Goal: Task Accomplishment & Management: Manage account settings

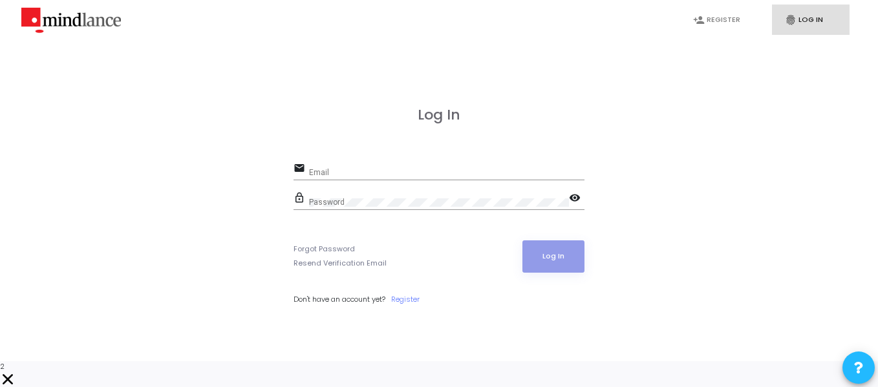
click at [513, 178] on input "Email" at bounding box center [446, 173] width 275 height 9
paste input "[EMAIL_ADDRESS][DOMAIN_NAME]"
click at [507, 178] on input "[EMAIL_ADDRESS][DOMAIN_NAME]" at bounding box center [446, 173] width 275 height 9
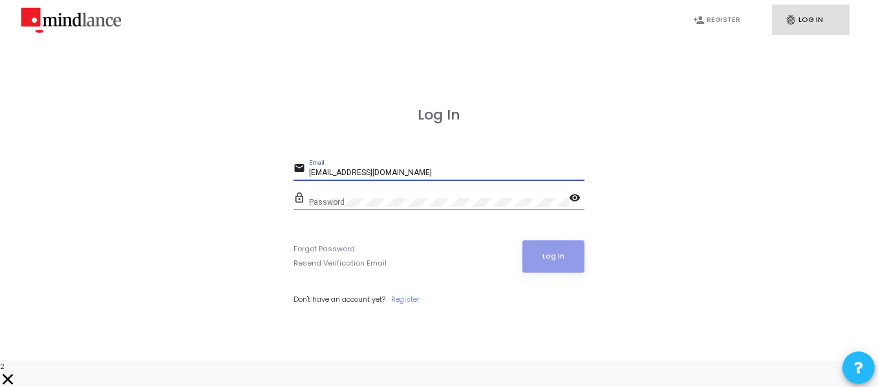
paste input "crintellapi@mindlance."
paste input "email"
type input "[EMAIL_ADDRESS][DOMAIN_NAME]"
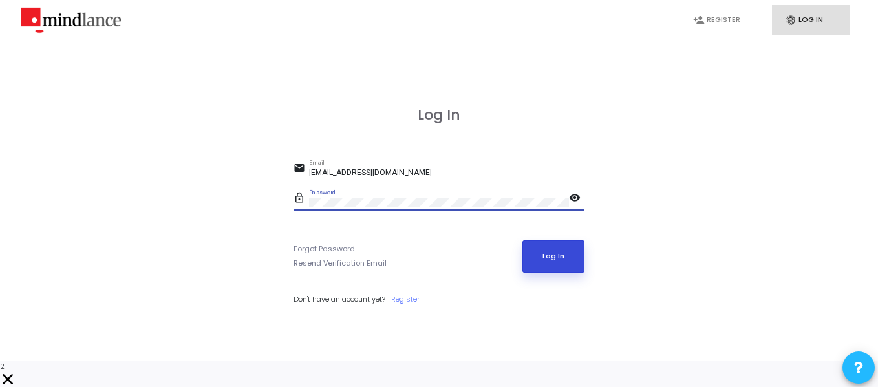
click at [551, 261] on button "Log In" at bounding box center [553, 256] width 63 height 32
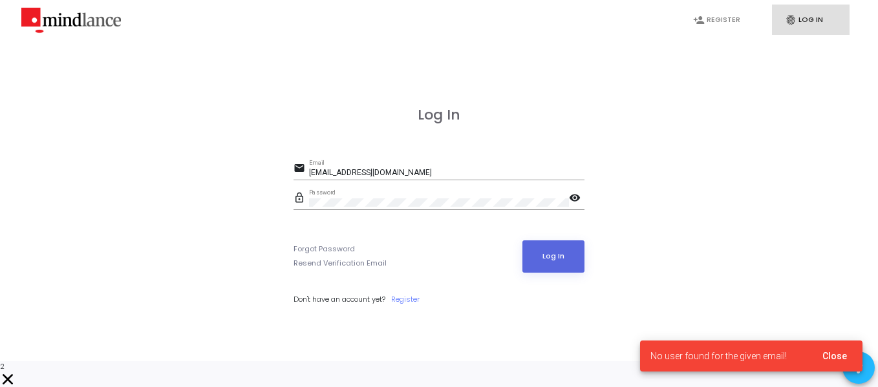
click at [576, 207] on mat-icon "visibility" at bounding box center [577, 199] width 16 height 16
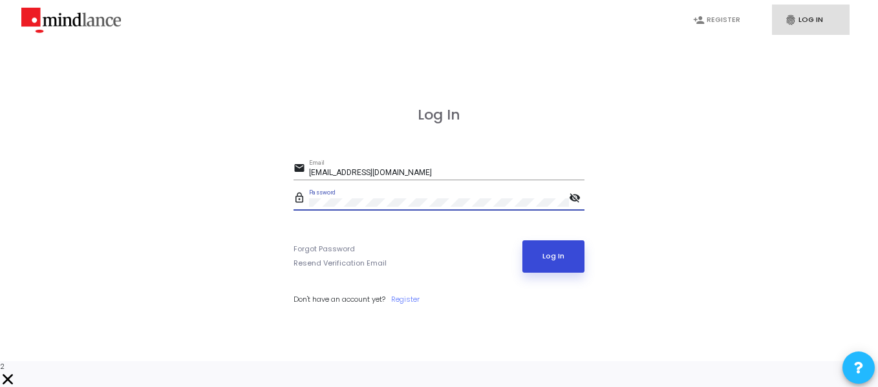
click at [543, 266] on button "Log In" at bounding box center [553, 256] width 63 height 32
